Goal: Navigation & Orientation: Find specific page/section

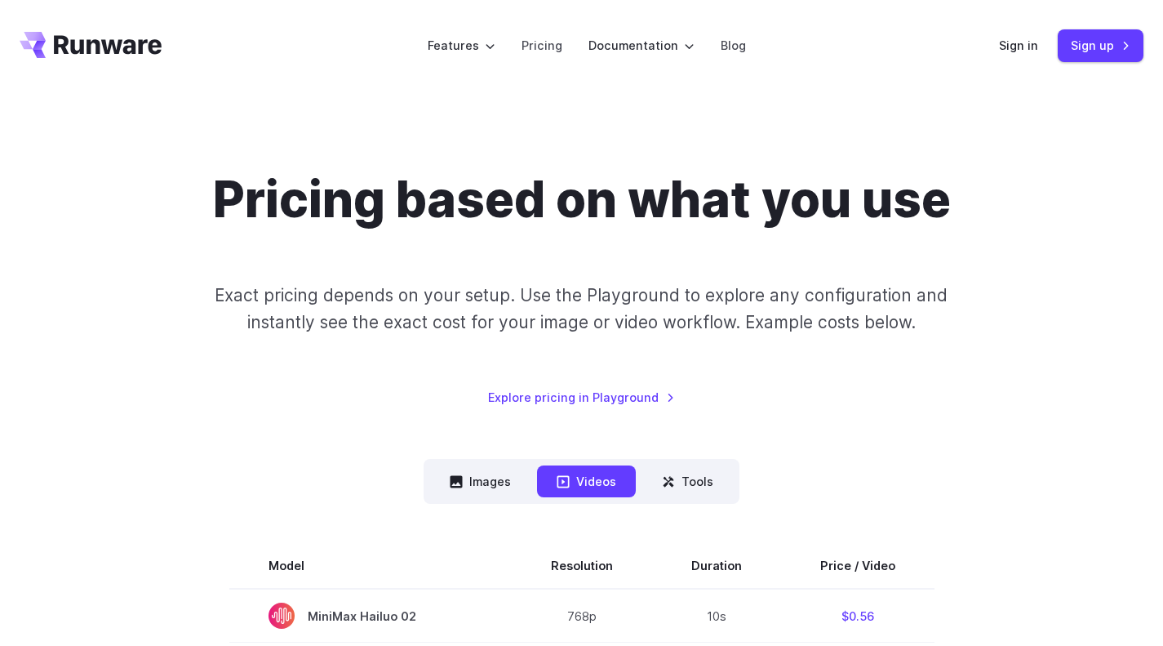
scroll to position [90, 0]
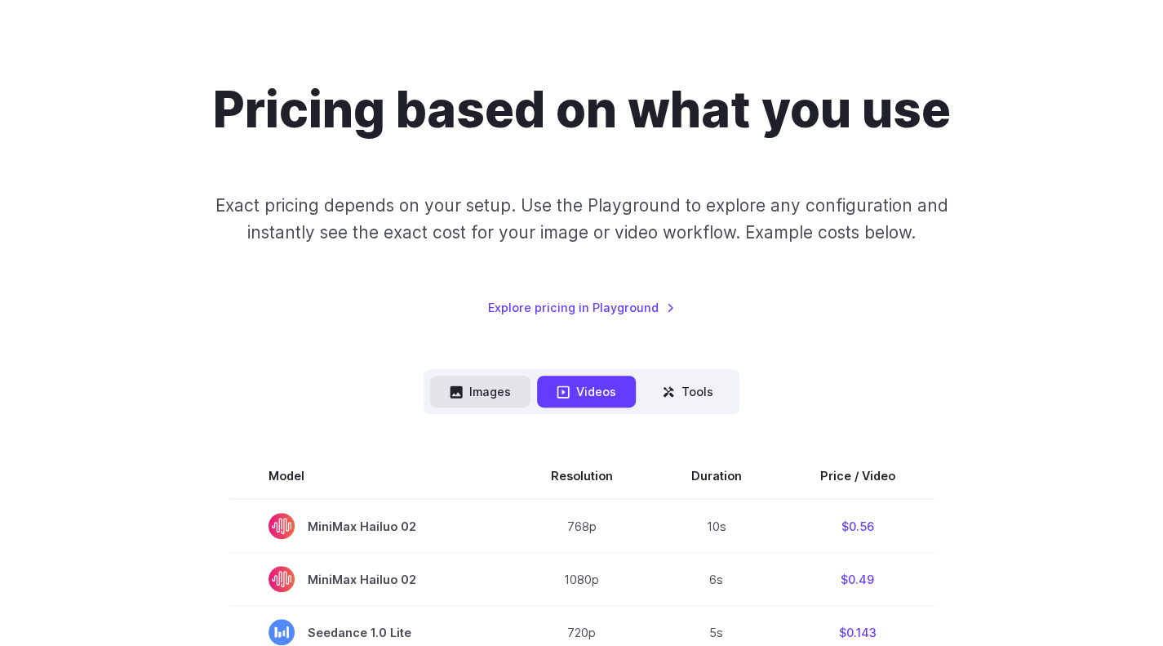
drag, startPoint x: 0, startPoint y: 0, endPoint x: 485, endPoint y: 389, distance: 621.7
click at [485, 389] on button "Images" at bounding box center [480, 391] width 100 height 32
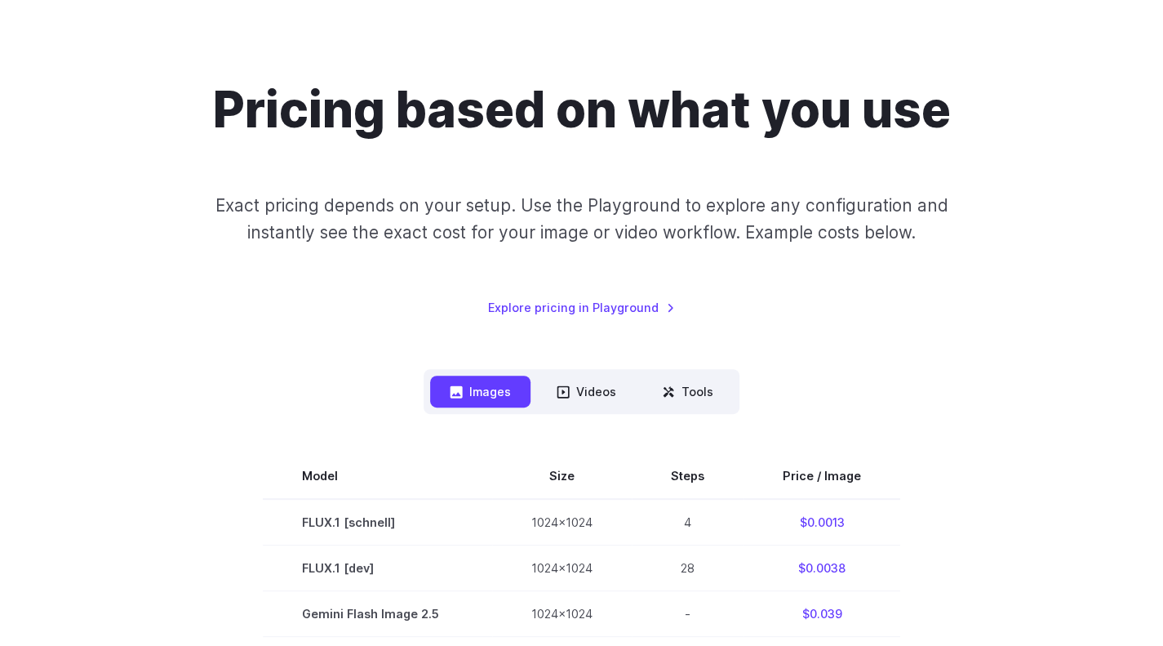
scroll to position [253, 0]
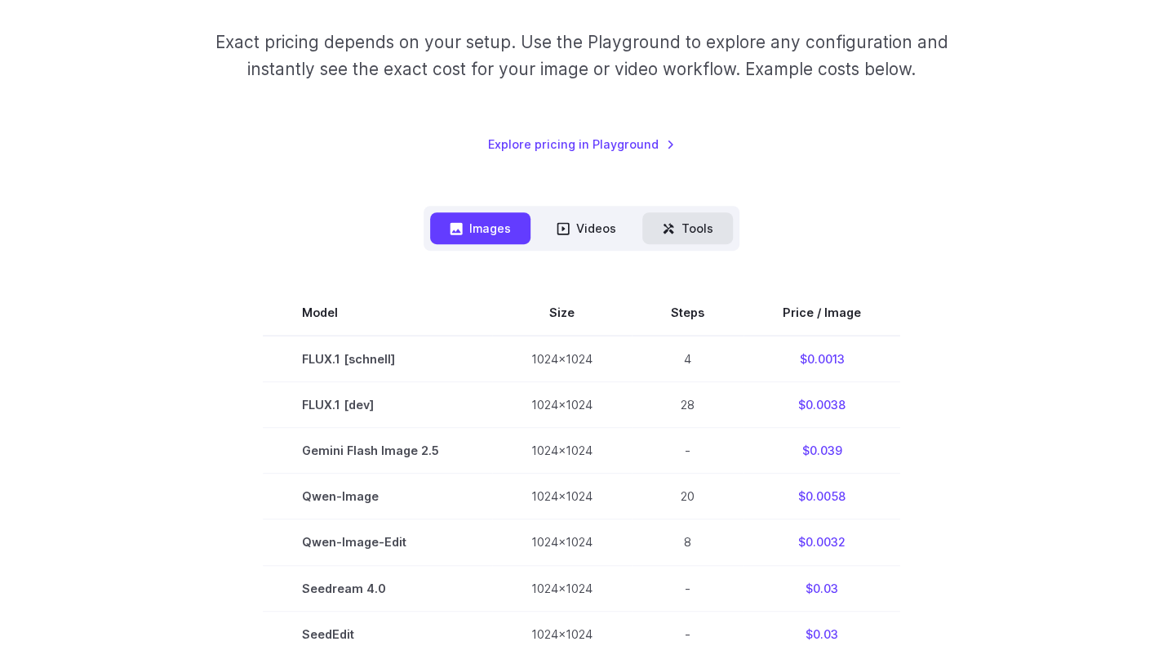
click at [669, 229] on icon at bounding box center [668, 228] width 13 height 13
click at [685, 236] on button "Tools" at bounding box center [687, 228] width 91 height 32
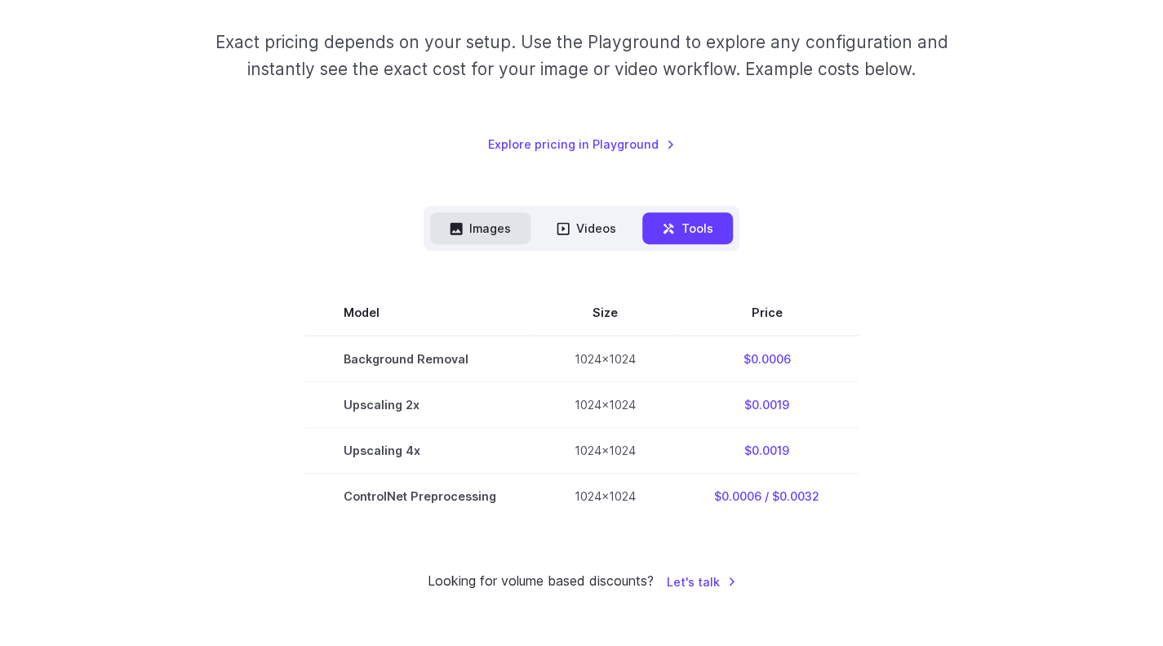
click at [508, 237] on button "Images" at bounding box center [480, 228] width 100 height 32
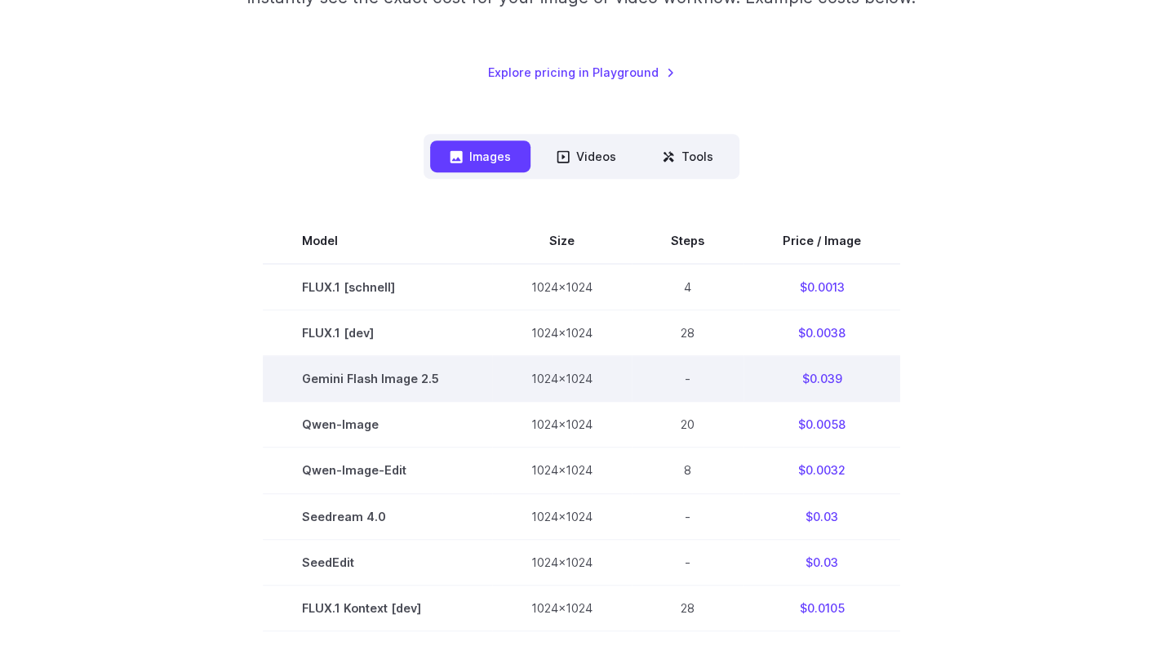
scroll to position [322, 0]
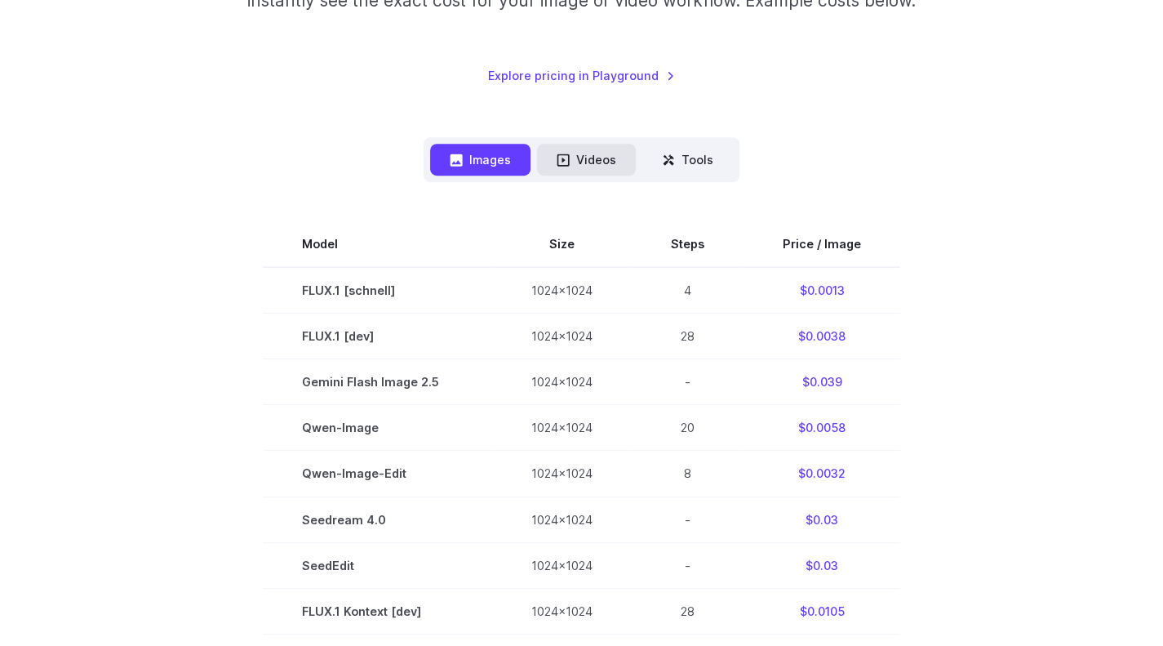
click at [604, 148] on button "Videos" at bounding box center [586, 160] width 99 height 32
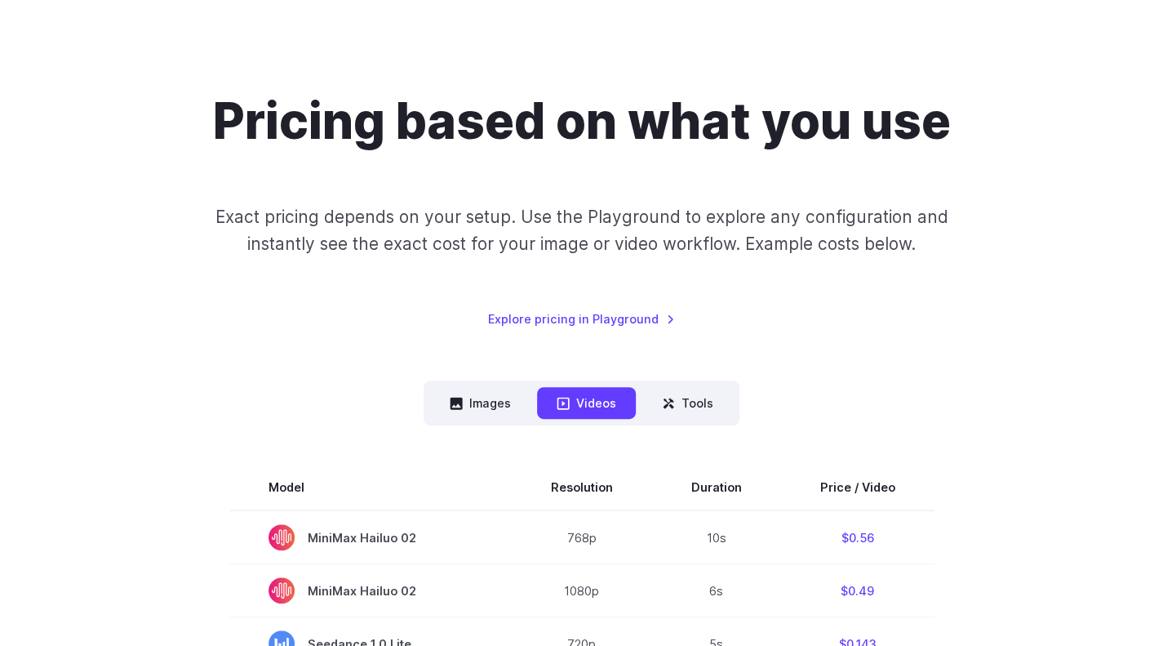
scroll to position [55, 0]
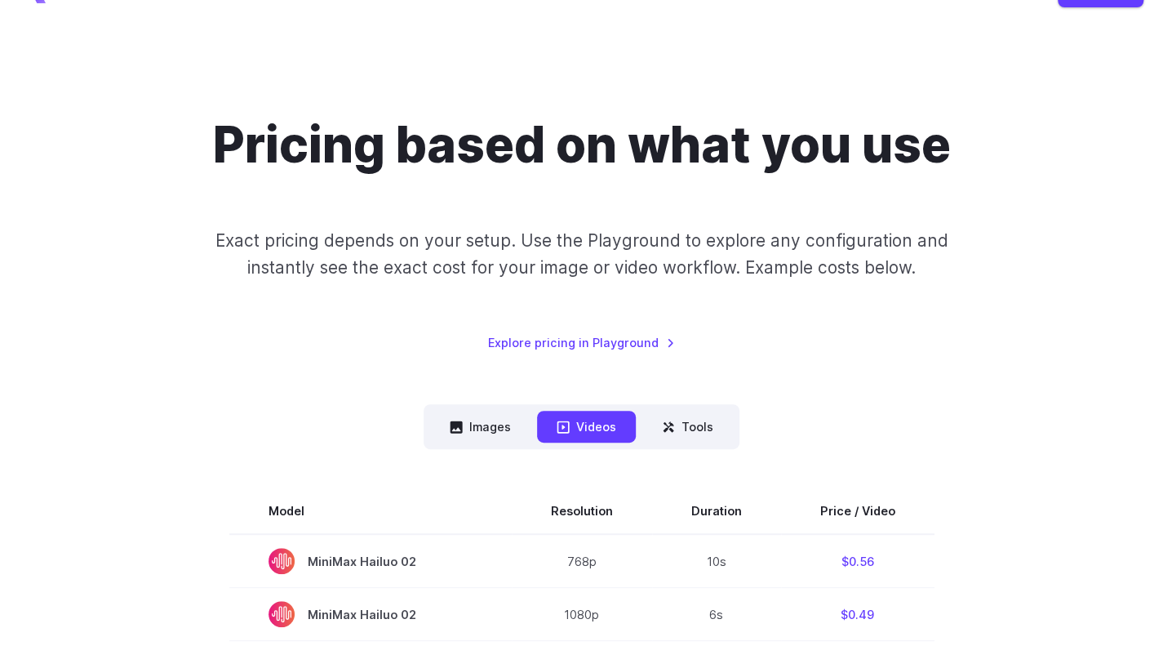
click at [672, 406] on nav "Images Videos Tools ****** ****** *****" at bounding box center [582, 426] width 316 height 45
click at [689, 427] on button "Tools" at bounding box center [687, 427] width 91 height 32
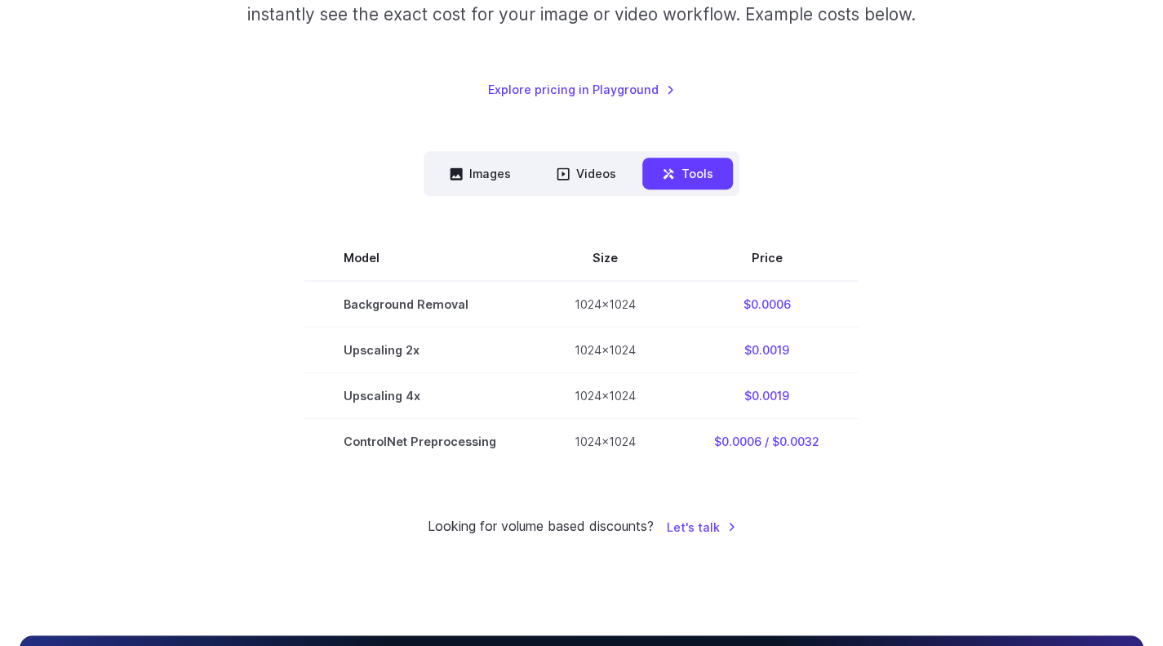
scroll to position [308, 0]
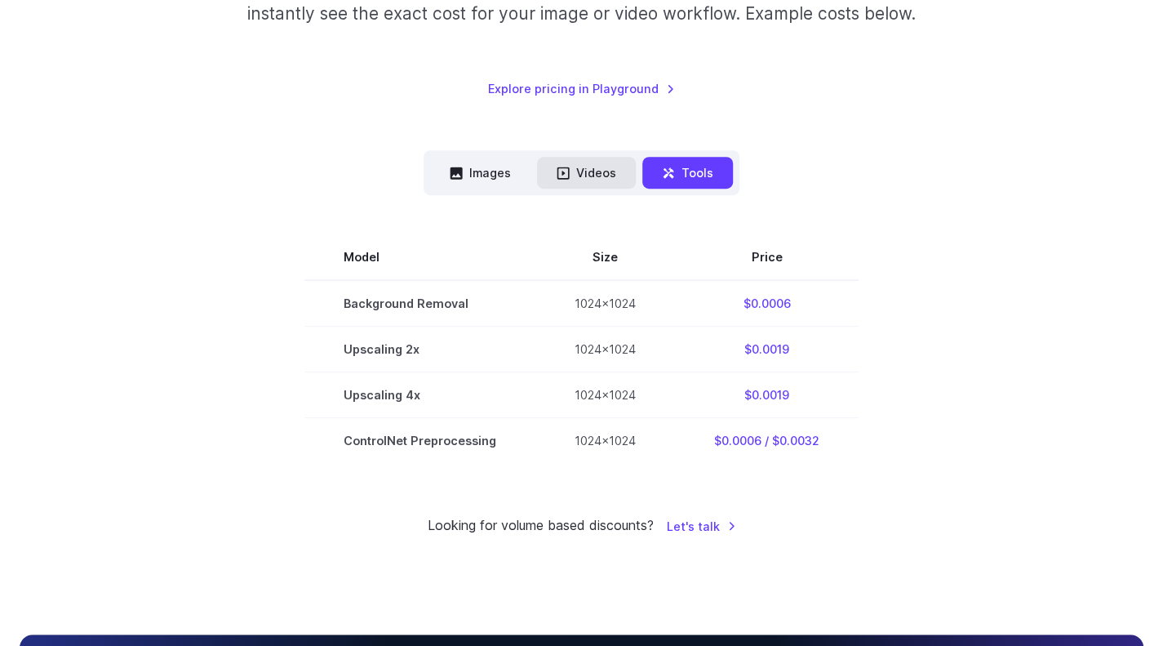
click at [593, 184] on button "Videos" at bounding box center [586, 173] width 99 height 32
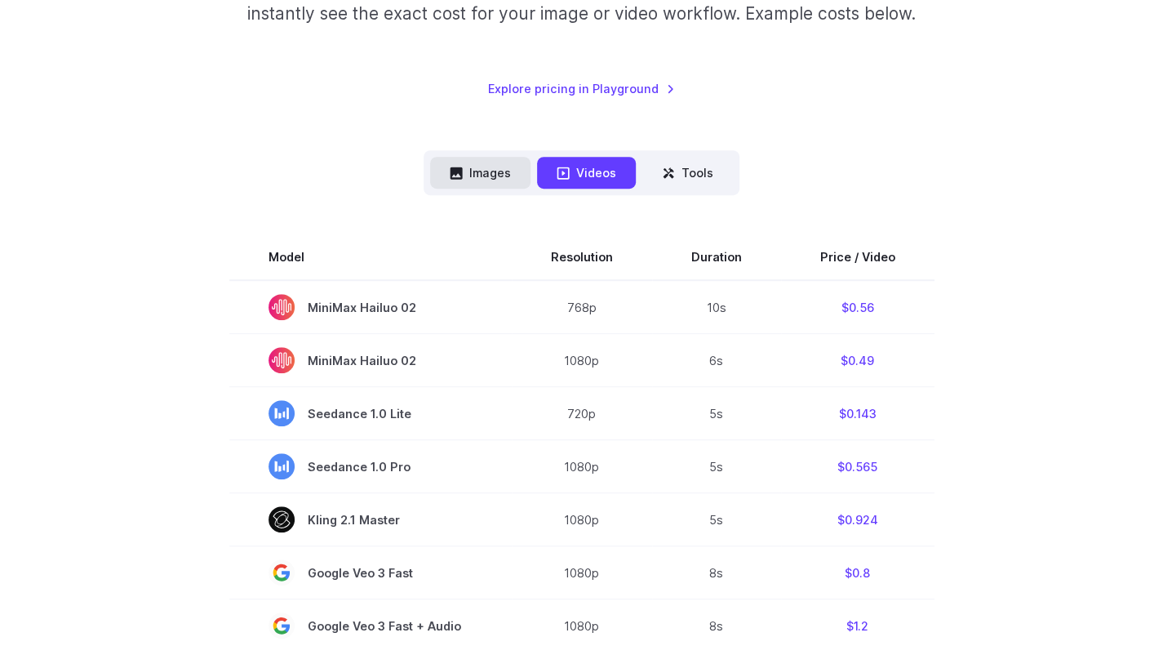
click at [460, 171] on icon at bounding box center [457, 172] width 12 height 12
click at [488, 173] on button "Images" at bounding box center [480, 173] width 100 height 32
